Goal: Book appointment/travel/reservation

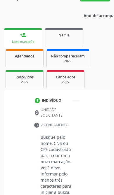
scroll to position [219, 0]
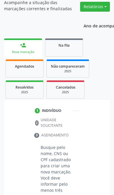
click at [67, 48] on span "Na fila" at bounding box center [63, 45] width 11 height 5
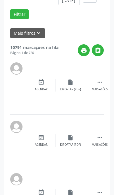
click at [42, 38] on button "Mais filtros keyboard_arrow_down" at bounding box center [27, 33] width 35 height 10
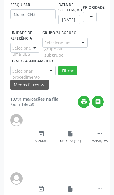
scroll to position [318, 0]
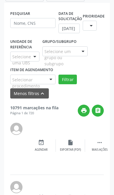
click at [79, 55] on div at bounding box center [82, 52] width 9 height 10
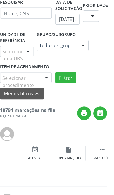
click at [46, 75] on div at bounding box center [50, 80] width 9 height 10
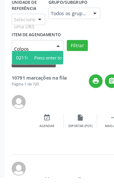
type input "Colpo"
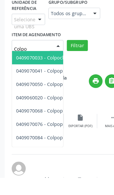
click at [46, 87] on span "0409070033 - Colpocleise (Cirurgia de Le Fort)" at bounding box center [58, 90] width 89 height 6
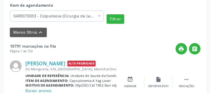
scroll to position [234, 0]
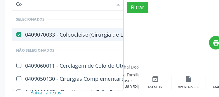
type input "Cop"
checkbox Fort\) "false"
type input "C"
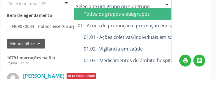
scroll to position [205, 4]
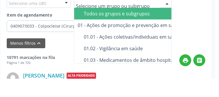
click at [113, 30] on div "Todos os grupos e subgrupos" at bounding box center [182, 32] width 197 height 5
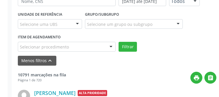
scroll to position [203, 0]
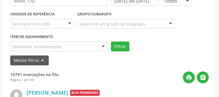
click at [80, 47] on div "Selecionar procedimento" at bounding box center [59, 47] width 98 height 10
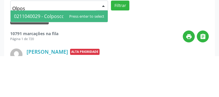
type input "Olpos"
click at [91, 52] on span "0211040029 - Colposcopia" at bounding box center [59, 58] width 97 height 12
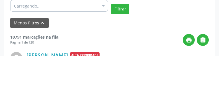
scroll to position [244, 0]
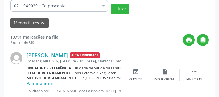
click at [113, 9] on button "Filtrar" at bounding box center [120, 9] width 18 height 10
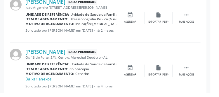
scroll to position [354, 0]
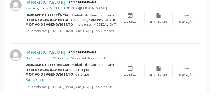
click at [113, 72] on icon "event_available" at bounding box center [135, 71] width 6 height 6
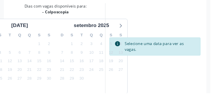
scroll to position [258, 0]
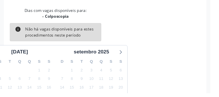
click at [113, 50] on div "setembro 2025" at bounding box center [95, 53] width 75 height 11
click at [113, 52] on icon at bounding box center [125, 54] width 8 height 8
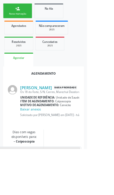
scroll to position [239, 0]
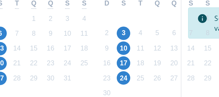
scroll to position [266, 0]
click at [0, 57] on span "13" at bounding box center [0, 61] width 8 height 8
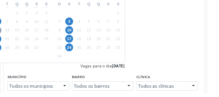
scroll to position [295, 2]
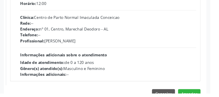
click at [113, 46] on div "Horário: 12:00 Clínica: Centro de Parto Normal Imaculada Conceicao Rede: -- End…" at bounding box center [112, 40] width 183 height 80
radio input "true"
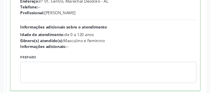
scroll to position [29, 0]
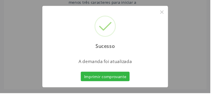
scroll to position [224, 0]
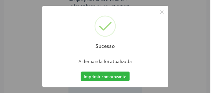
click at [113, 18] on button "×" at bounding box center [168, 13] width 10 height 10
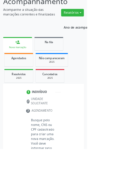
click at [66, 58] on div "Na fila" at bounding box center [63, 55] width 29 height 6
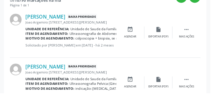
scroll to position [256, 0]
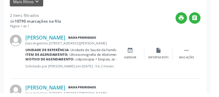
click at [34, 5] on button "Mais filtros keyboard_arrow_down" at bounding box center [27, 1] width 35 height 10
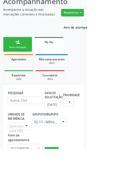
scroll to position [212, 0]
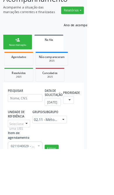
click at [31, 78] on div "Agendados" at bounding box center [24, 74] width 29 height 6
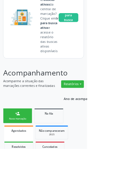
scroll to position [116, 0]
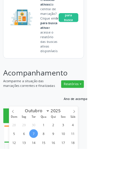
click at [18, 144] on span at bounding box center [17, 144] width 10 height 10
select select "8"
click at [31, 163] on span "1" at bounding box center [30, 163] width 11 height 11
type input "[DATE]"
click at [97, 145] on icon at bounding box center [97, 146] width 4 height 4
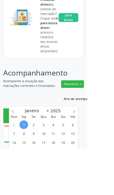
select select "9"
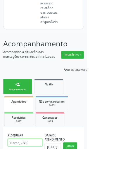
click at [21, 189] on input "text" at bounding box center [32, 187] width 45 height 10
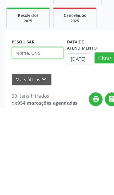
paste input "704106814317350"
type input "704106814317350"
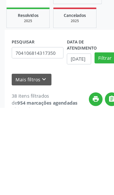
click at [91, 147] on button "Filtrar" at bounding box center [92, 152] width 18 height 10
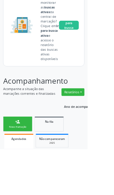
scroll to position [105, 0]
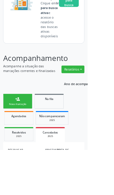
scroll to position [136, 0]
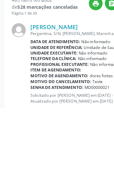
scroll to position [282, 0]
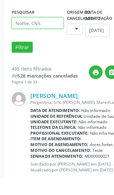
paste input "704106814317350"
type input "704106814317350"
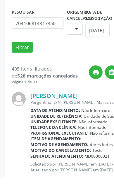
click at [25, 76] on button "Filtrar" at bounding box center [19, 81] width 18 height 10
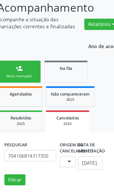
scroll to position [205, 0]
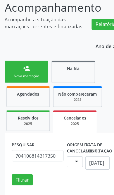
click at [36, 85] on div "Agendados" at bounding box center [24, 82] width 29 height 6
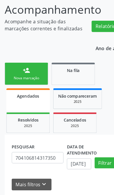
click at [31, 88] on link "Agendados" at bounding box center [25, 87] width 38 height 20
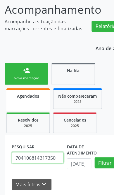
click at [48, 137] on input "704106814317350" at bounding box center [32, 138] width 45 height 10
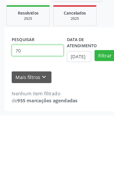
type input "7"
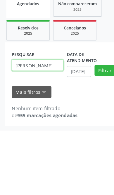
scroll to position [205, 0]
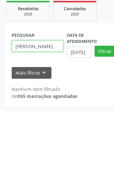
type input "[PERSON_NAME]"
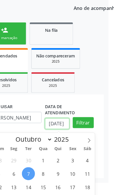
scroll to position [238, 5]
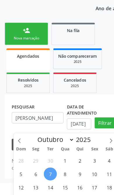
click at [18, 121] on icon at bounding box center [17, 123] width 4 height 4
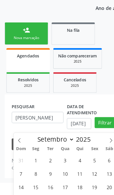
click at [15, 125] on span at bounding box center [17, 121] width 10 height 10
select select "7"
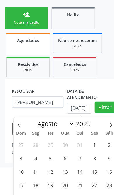
scroll to position [244, 0]
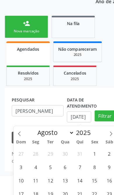
click at [21, 193] on span "31" at bounding box center [18, 192] width 11 height 11
type input "[DATE]"
click at [96, 117] on icon at bounding box center [97, 117] width 4 height 4
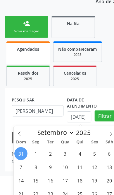
click at [98, 116] on icon at bounding box center [97, 117] width 4 height 4
select select "9"
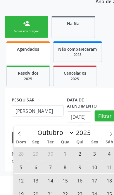
click at [83, 180] on span "31" at bounding box center [82, 180] width 11 height 11
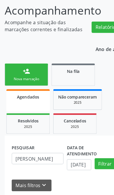
click at [90, 146] on button "Filtrar" at bounding box center [92, 144] width 18 height 10
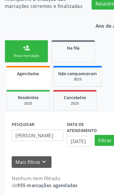
scroll to position [205, 0]
